Goal: Task Accomplishment & Management: Manage account settings

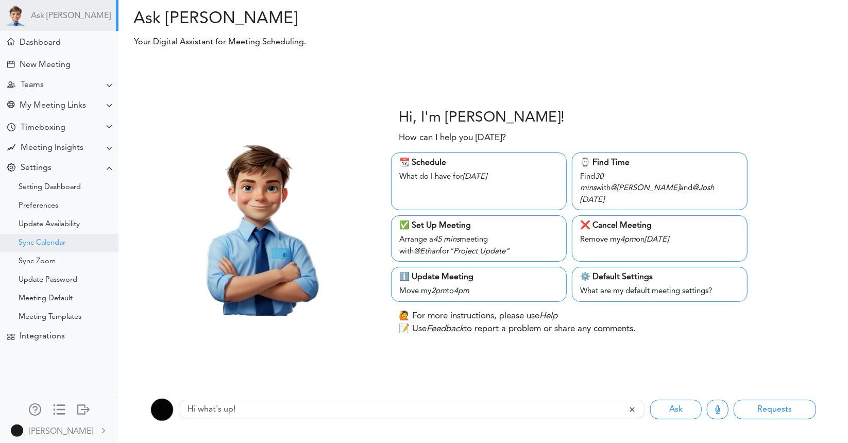
click at [50, 241] on div "Sync Calendar" at bounding box center [42, 243] width 47 height 5
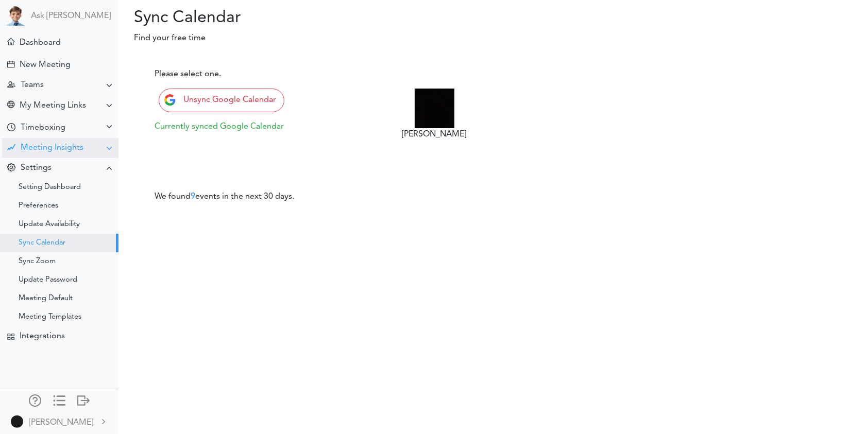
click at [71, 151] on div "Meeting Insights" at bounding box center [52, 148] width 63 height 10
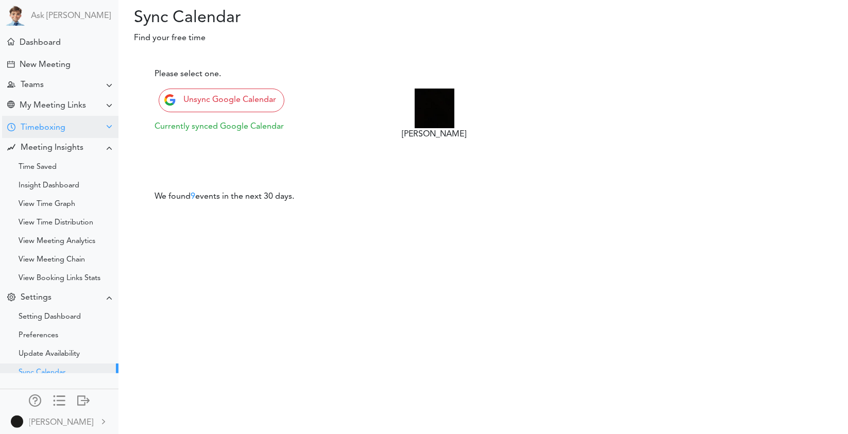
click at [73, 132] on div "Timeboxing" at bounding box center [60, 127] width 116 height 22
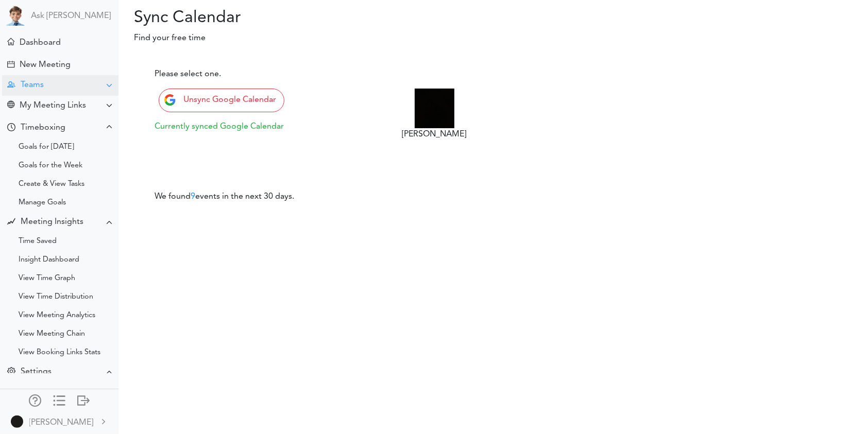
click at [72, 92] on div "Teams" at bounding box center [60, 85] width 116 height 20
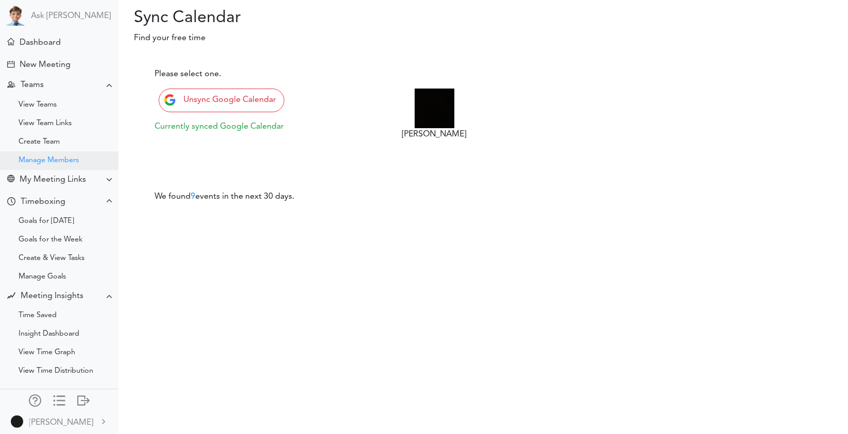
click at [65, 158] on div "Manage Members" at bounding box center [49, 160] width 60 height 5
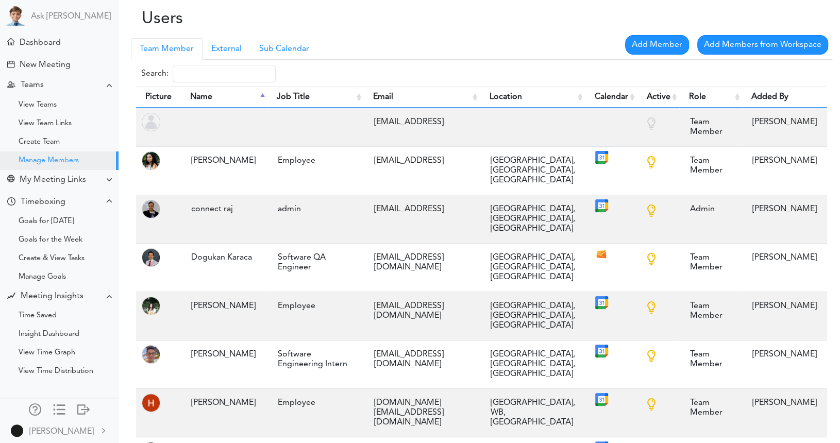
click at [800, 109] on td "[PERSON_NAME]" at bounding box center [784, 127] width 85 height 39
click at [248, 77] on input "Search:" at bounding box center [224, 74] width 103 height 18
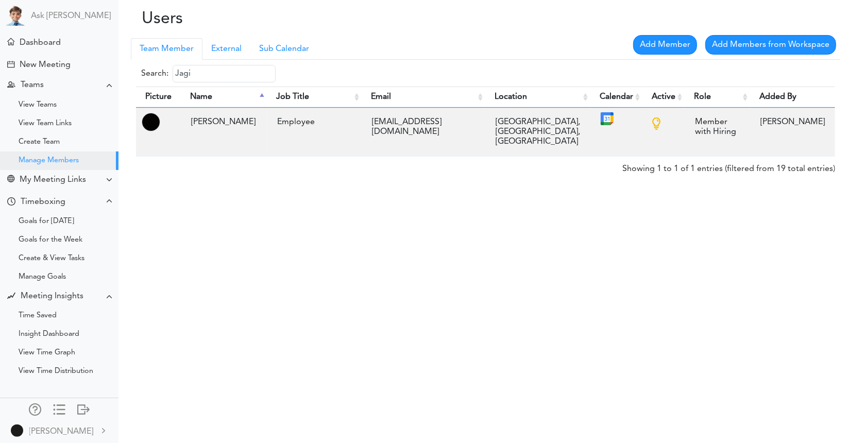
click at [263, 77] on input "Jagi" at bounding box center [224, 74] width 103 height 18
type input "Jagi"
click at [662, 44] on link "Add Member" at bounding box center [665, 45] width 64 height 20
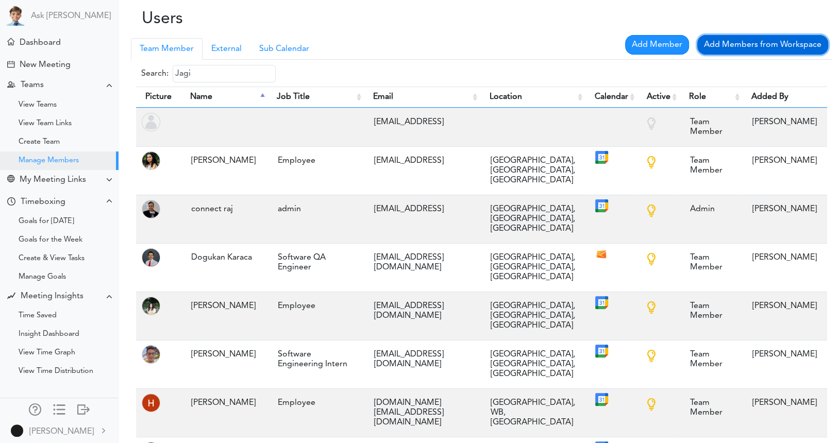
click at [712, 42] on link "Add Members from Workspace" at bounding box center [762, 45] width 131 height 20
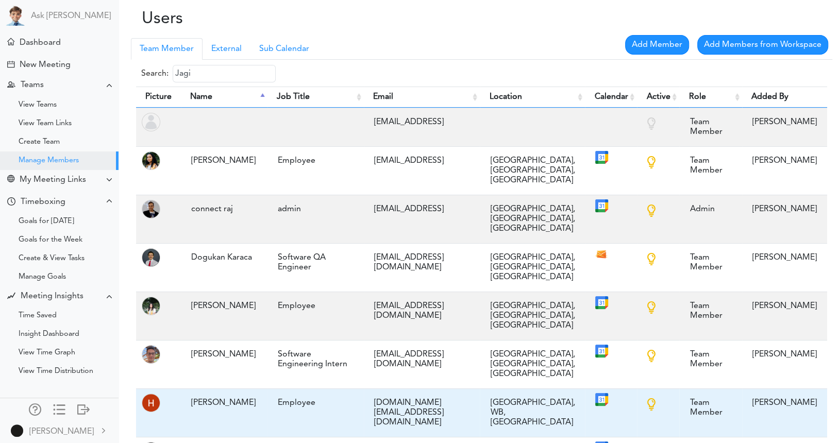
click at [713, 388] on td "Team Member" at bounding box center [710, 412] width 63 height 48
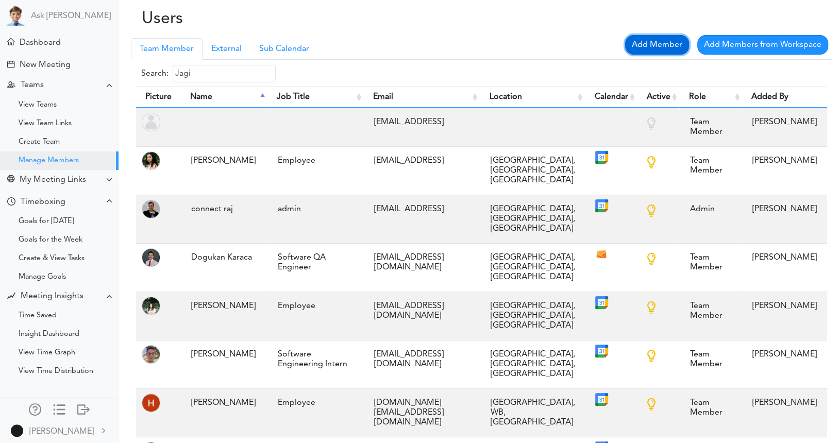
click at [648, 52] on link "Add Member" at bounding box center [657, 45] width 64 height 20
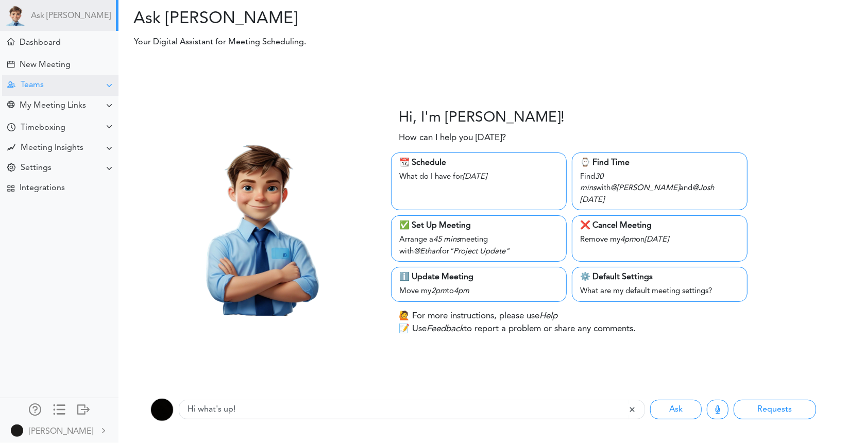
click at [59, 92] on div "Teams" at bounding box center [60, 85] width 116 height 20
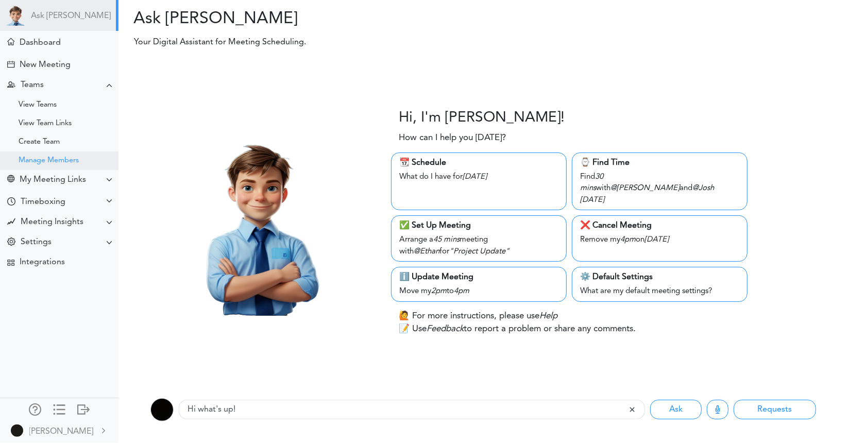
click at [51, 152] on div "Manage Members" at bounding box center [59, 160] width 118 height 19
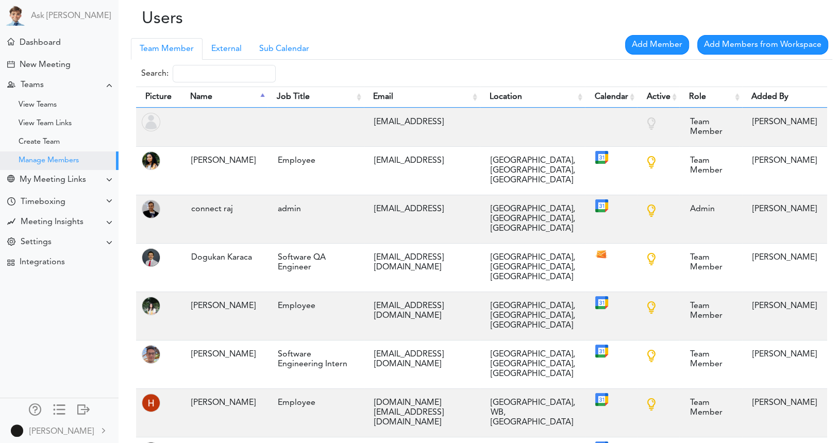
click at [174, 53] on link "Team Member" at bounding box center [167, 49] width 72 height 22
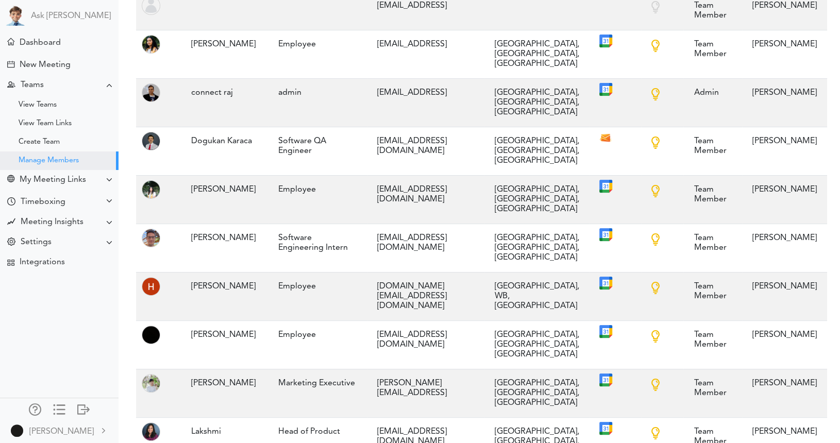
scroll to position [13, 0]
